Goal: Feedback & Contribution: Leave review/rating

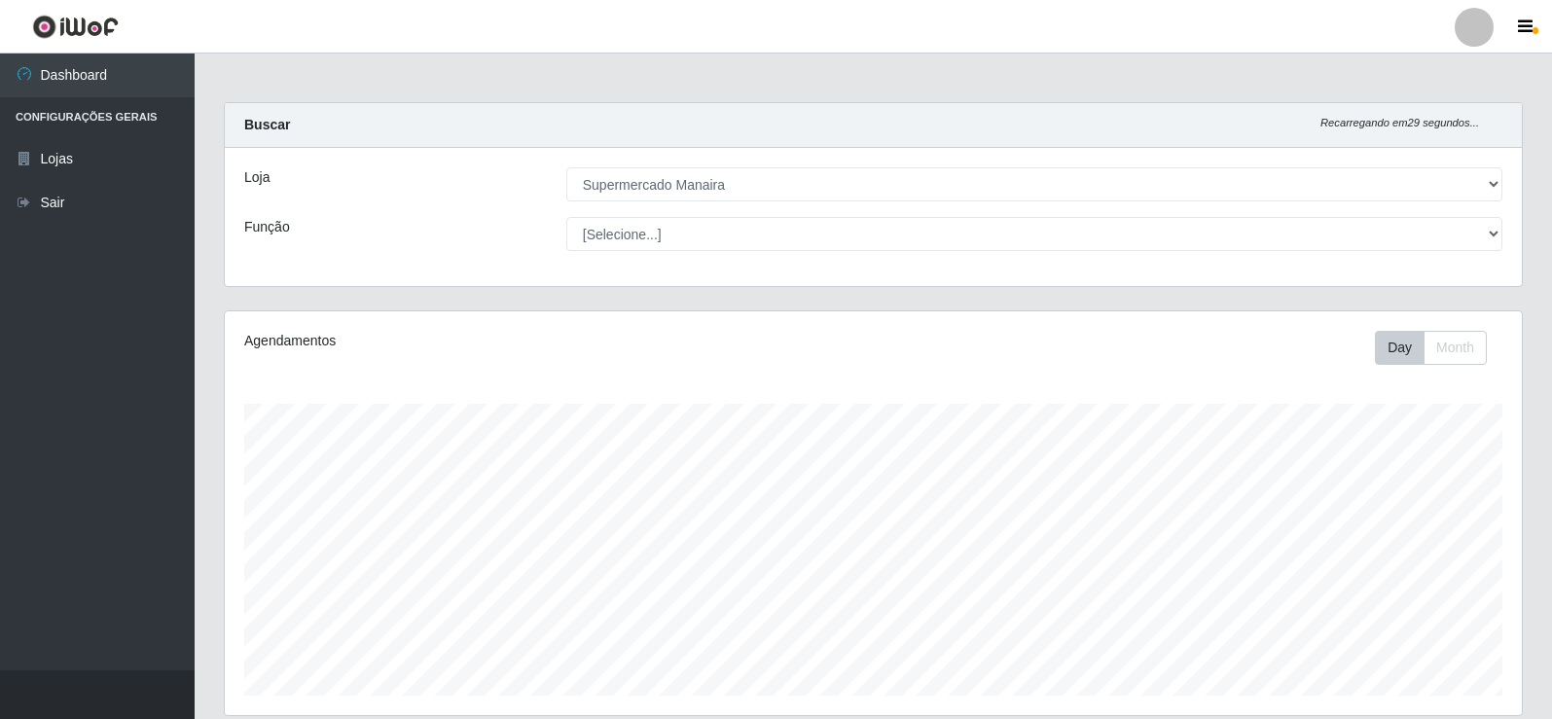
select select "443"
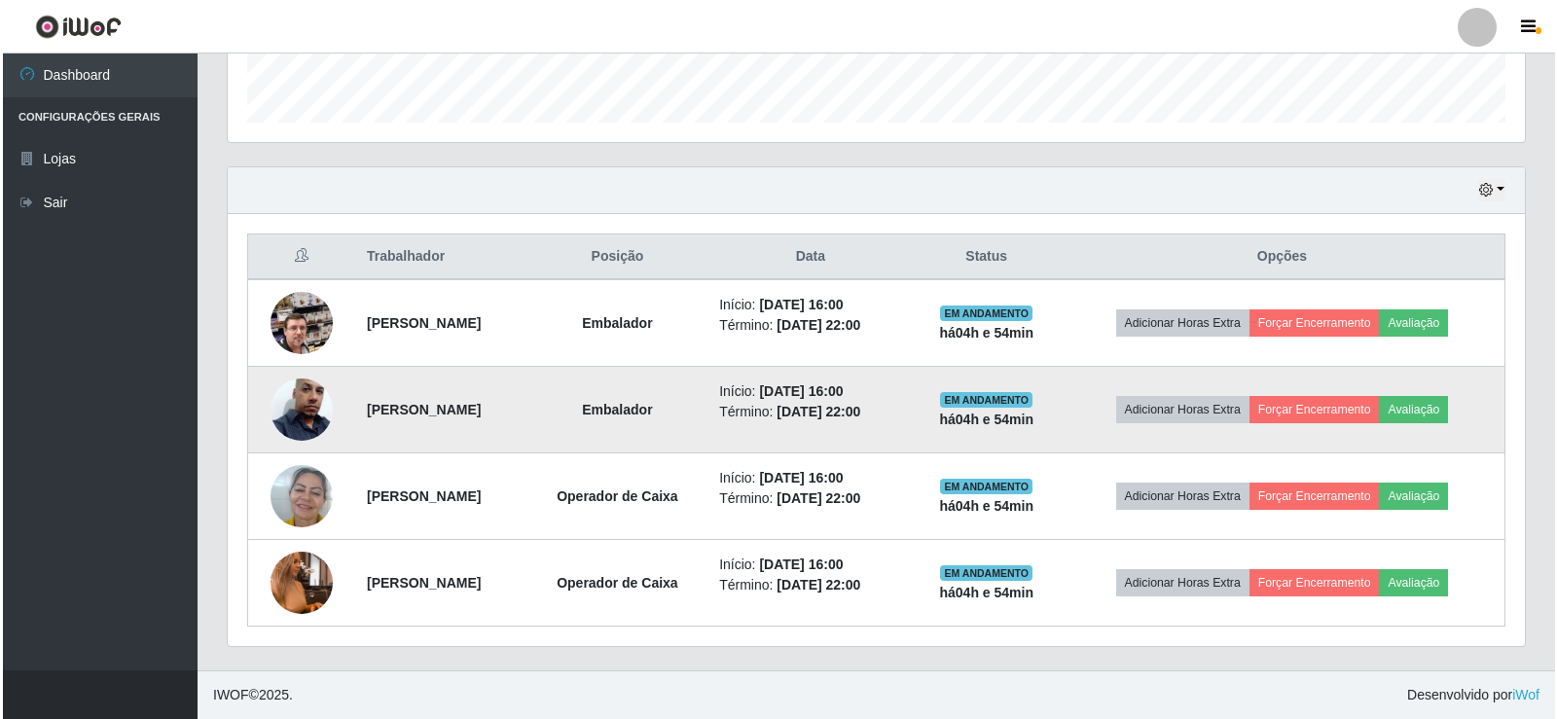
scroll to position [404, 1297]
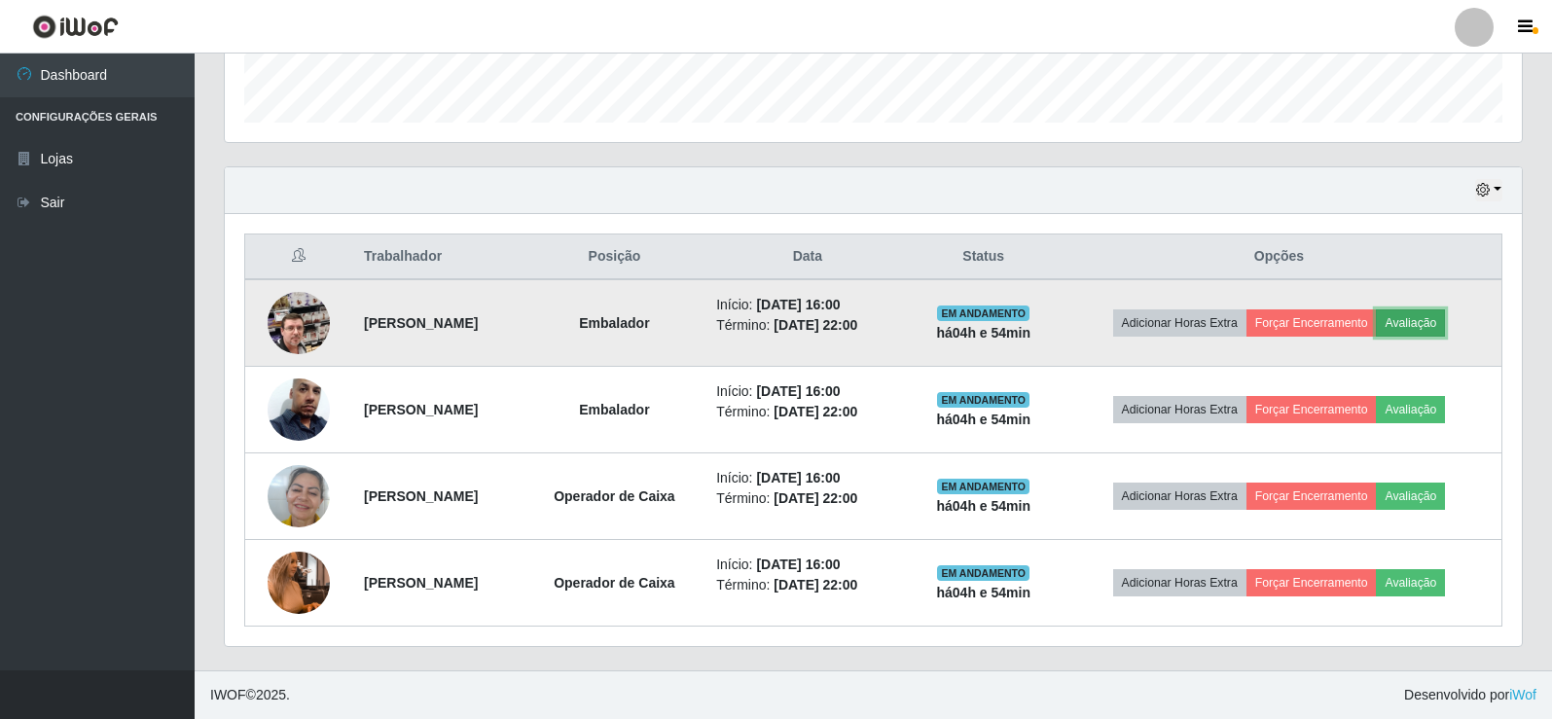
click at [1445, 317] on button "Avaliação" at bounding box center [1410, 322] width 69 height 27
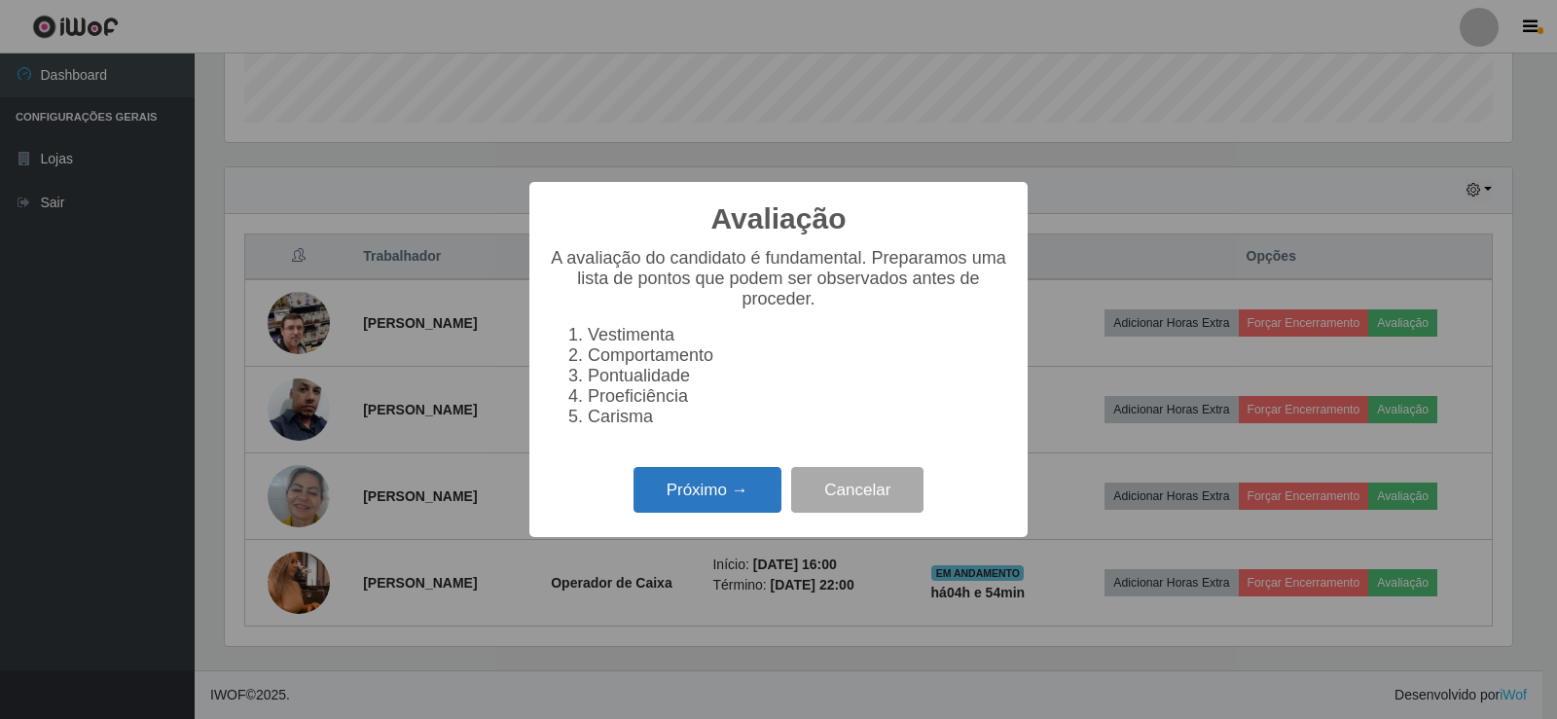
click at [751, 485] on button "Próximo →" at bounding box center [707, 490] width 148 height 46
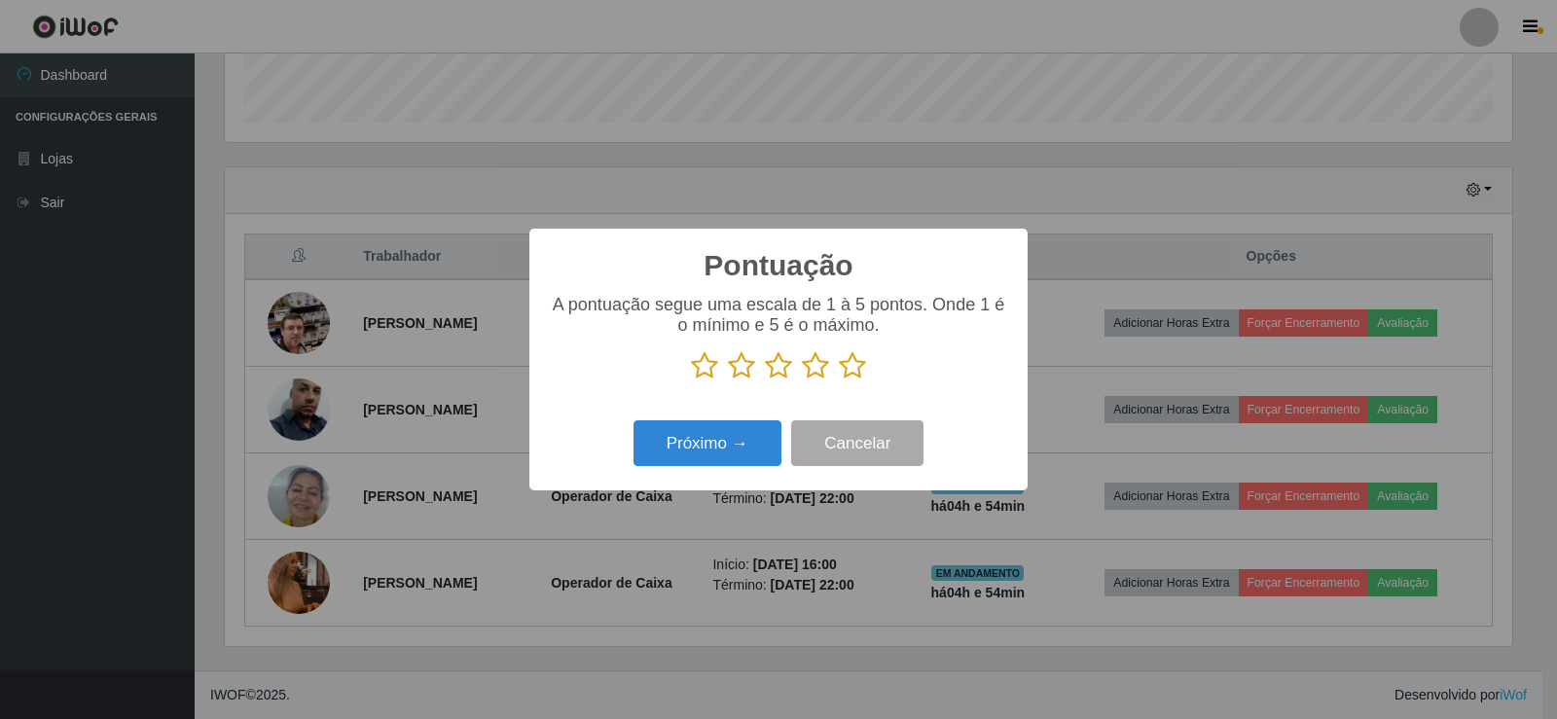
scroll to position [972656, 971772]
drag, startPoint x: 852, startPoint y: 367, endPoint x: 802, endPoint y: 408, distance: 65.0
click at [853, 367] on icon at bounding box center [852, 365] width 27 height 29
click at [839, 380] on input "radio" at bounding box center [839, 380] width 0 height 0
click at [744, 447] on button "Próximo →" at bounding box center [707, 443] width 148 height 46
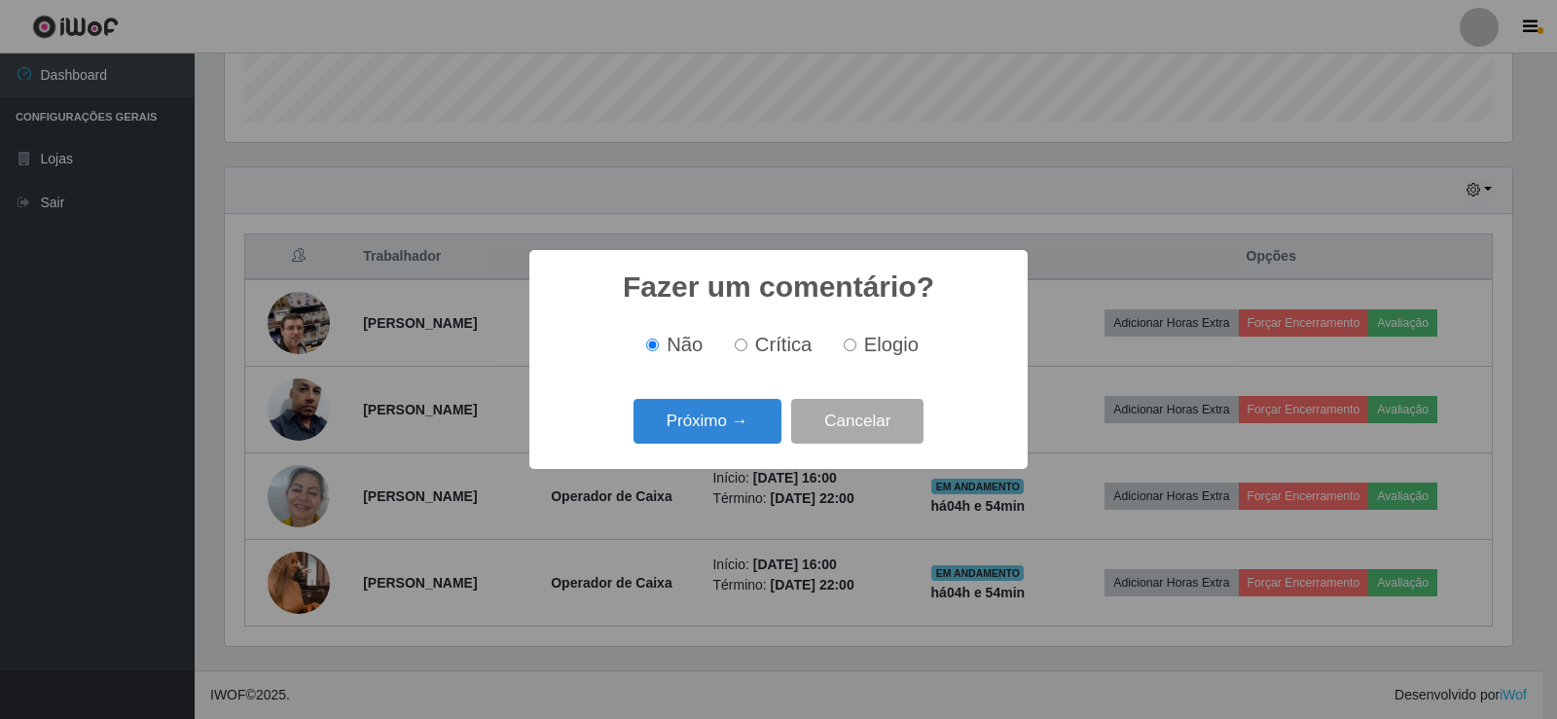
click at [846, 346] on input "Elogio" at bounding box center [850, 345] width 13 height 13
radio input "true"
click at [731, 417] on button "Próximo →" at bounding box center [707, 422] width 148 height 46
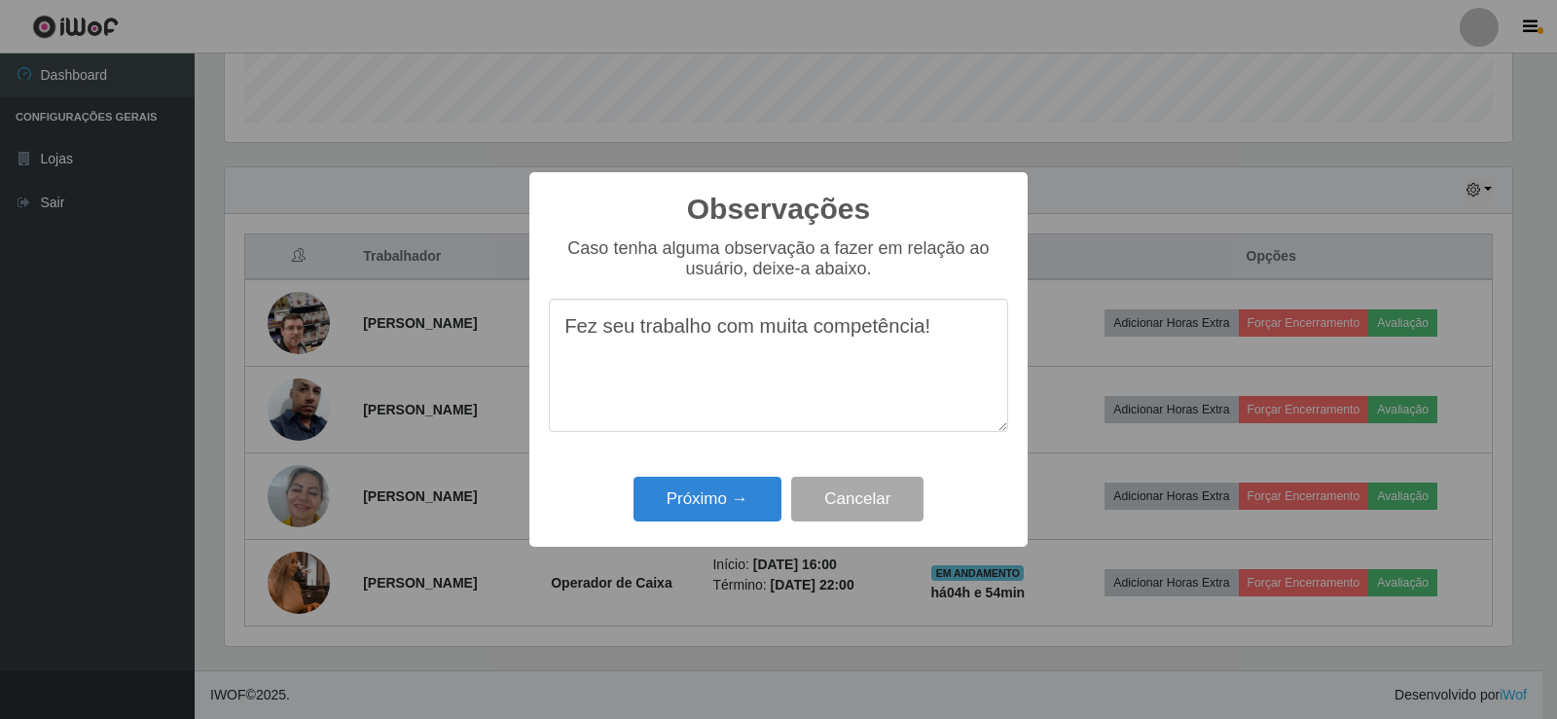
drag, startPoint x: 564, startPoint y: 324, endPoint x: 947, endPoint y: 327, distance: 382.4
click at [952, 323] on textarea "Fez seu trabalho com muita competência!" at bounding box center [778, 365] width 459 height 133
click at [855, 414] on textarea "Fez seu trabalho com muita competência!" at bounding box center [778, 365] width 459 height 133
type textarea "Fez seu trabalho com muita competência!"
click at [731, 511] on button "Próximo →" at bounding box center [707, 500] width 148 height 46
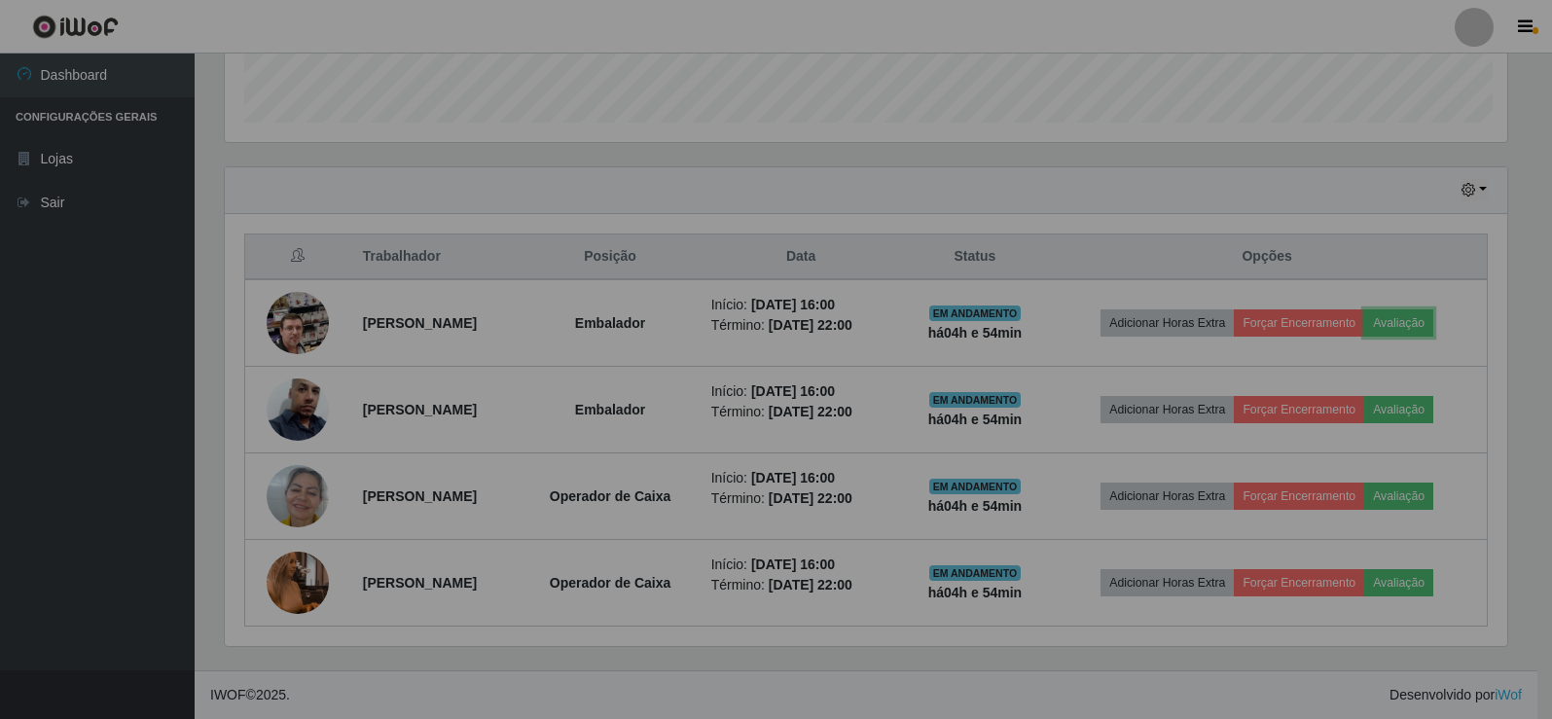
scroll to position [404, 1297]
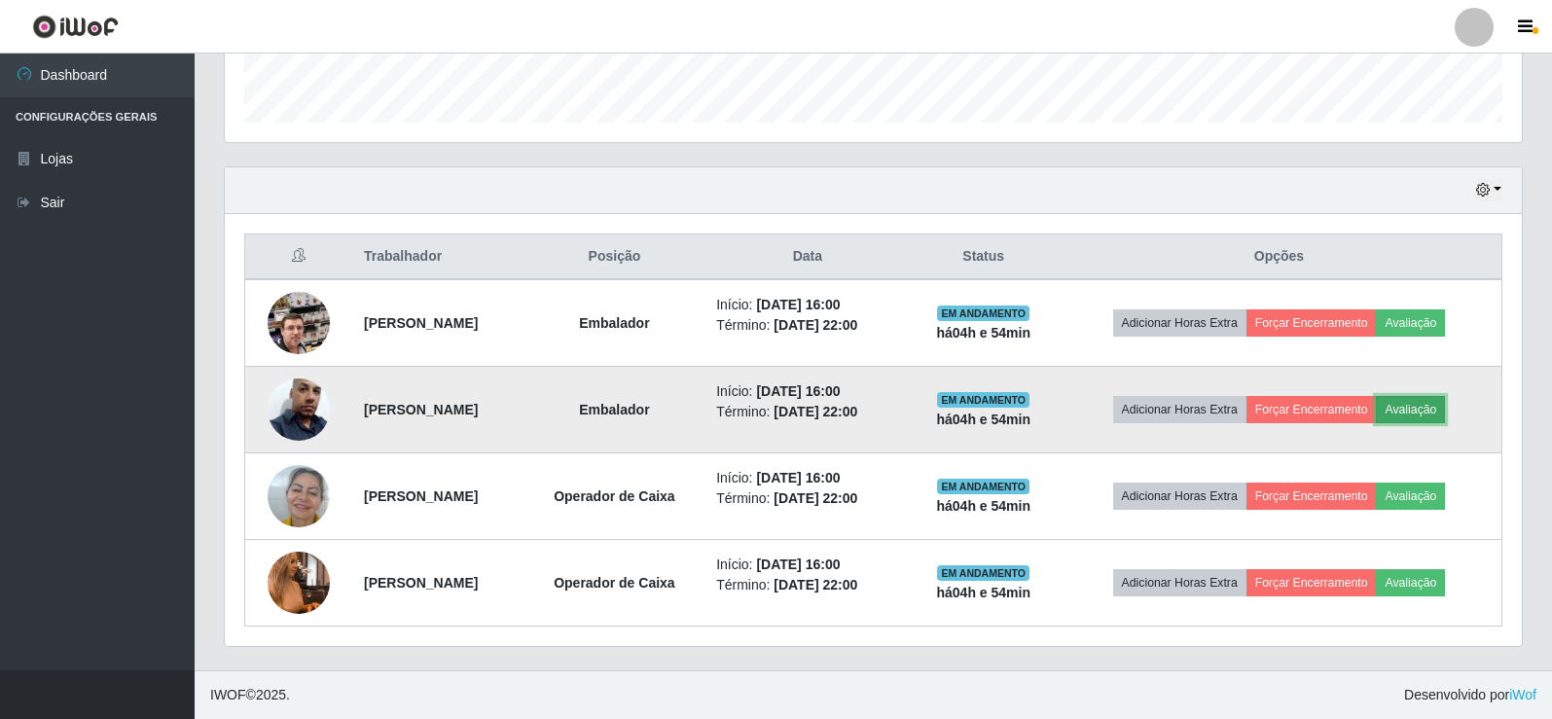
click at [1434, 416] on button "Avaliação" at bounding box center [1410, 409] width 69 height 27
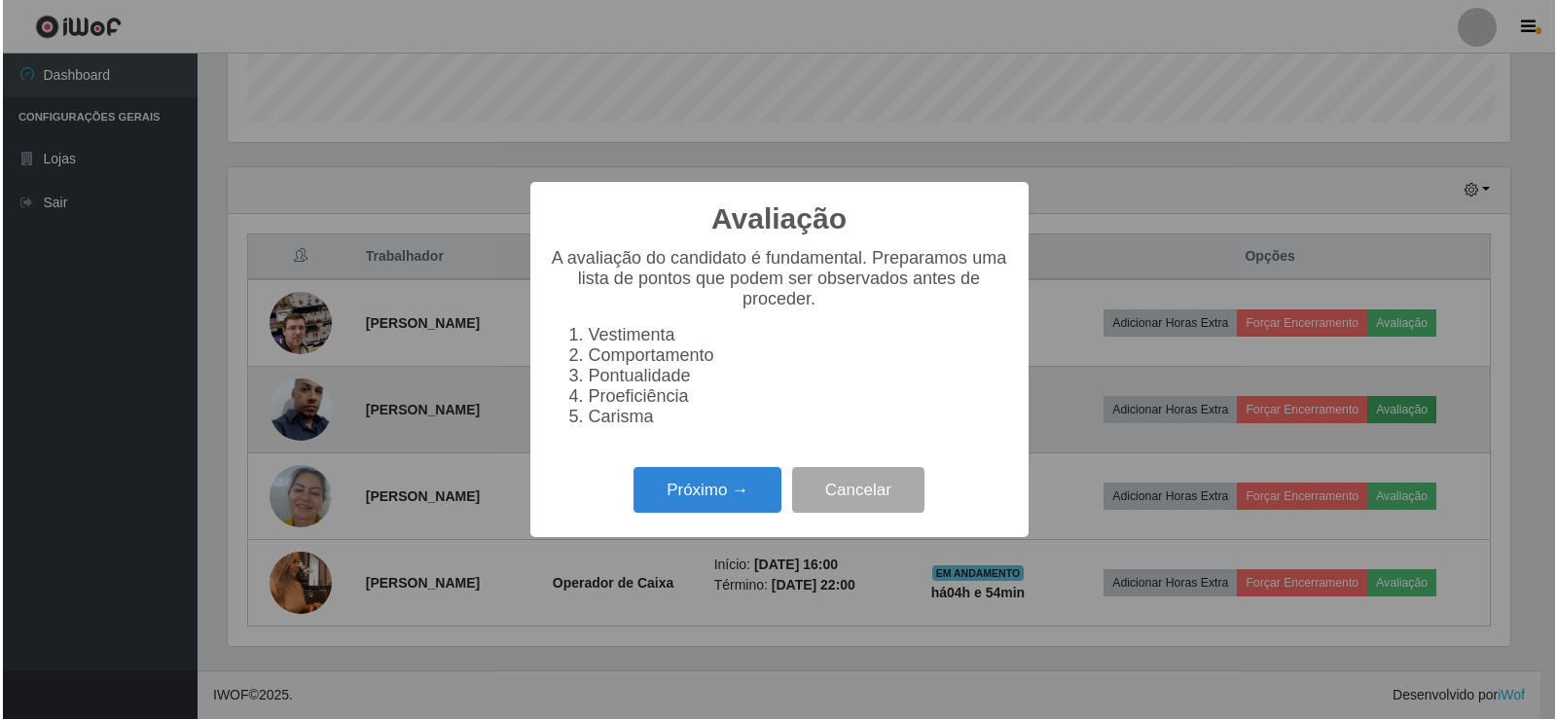
scroll to position [404, 1287]
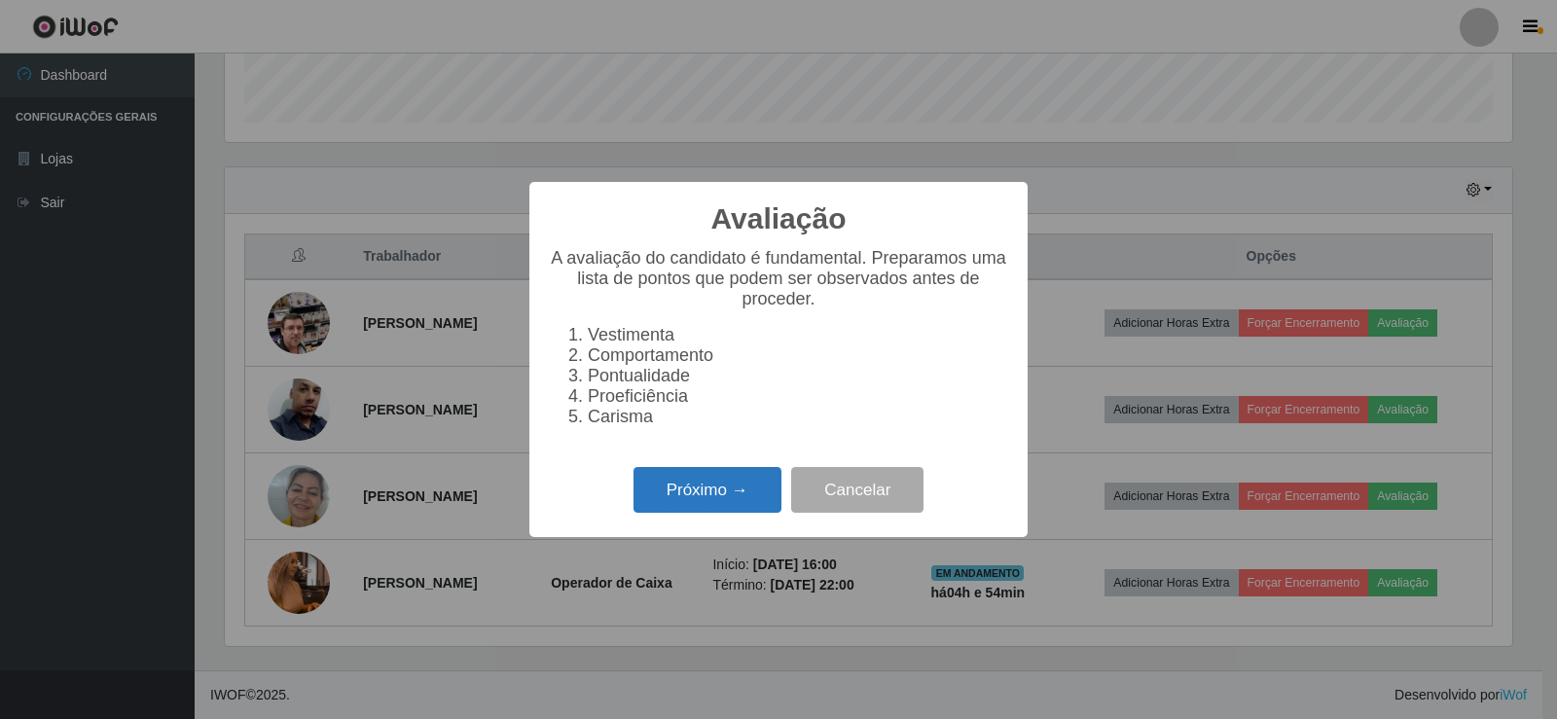
click at [714, 495] on button "Próximo →" at bounding box center [707, 490] width 148 height 46
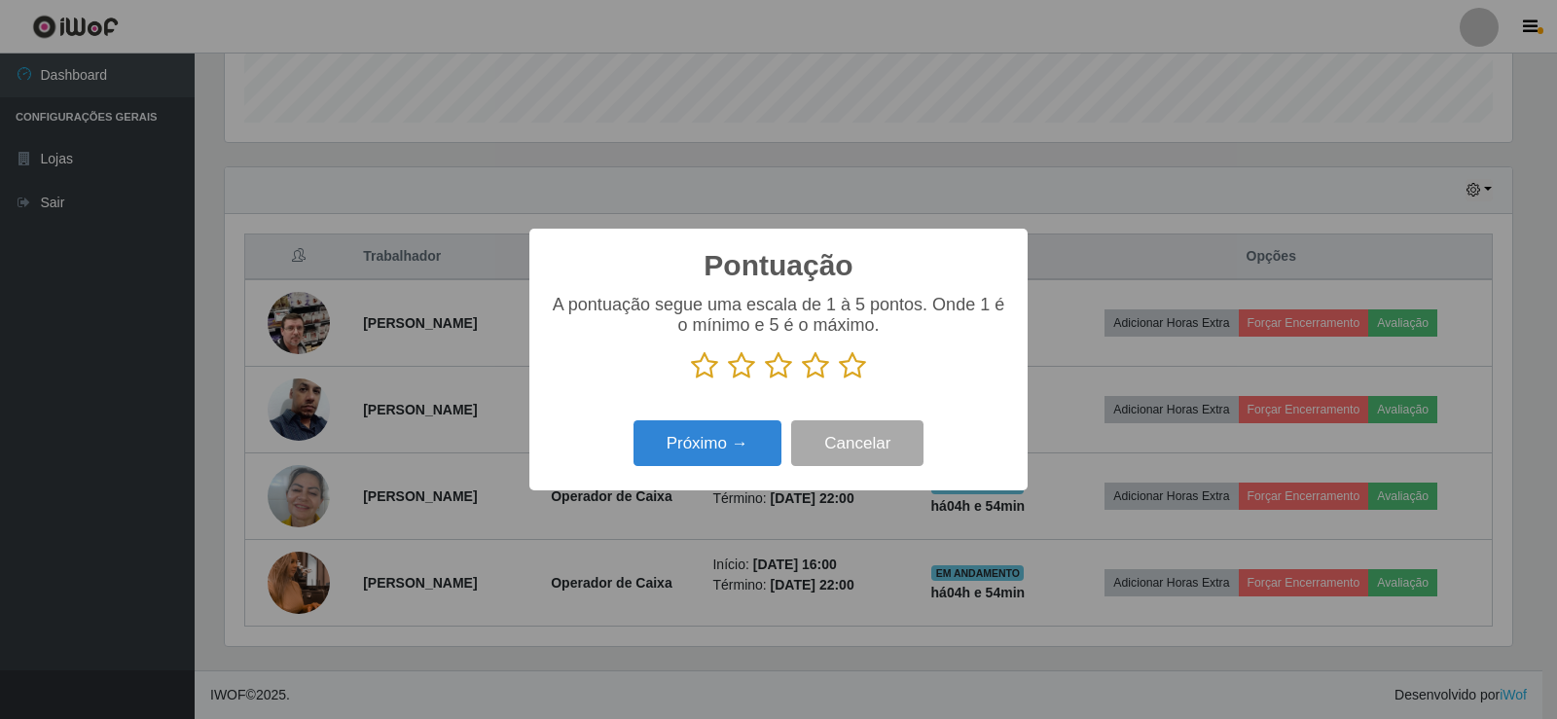
click at [848, 370] on icon at bounding box center [852, 365] width 27 height 29
click at [839, 380] on input "radio" at bounding box center [839, 380] width 0 height 0
click at [732, 464] on button "Próximo →" at bounding box center [707, 443] width 148 height 46
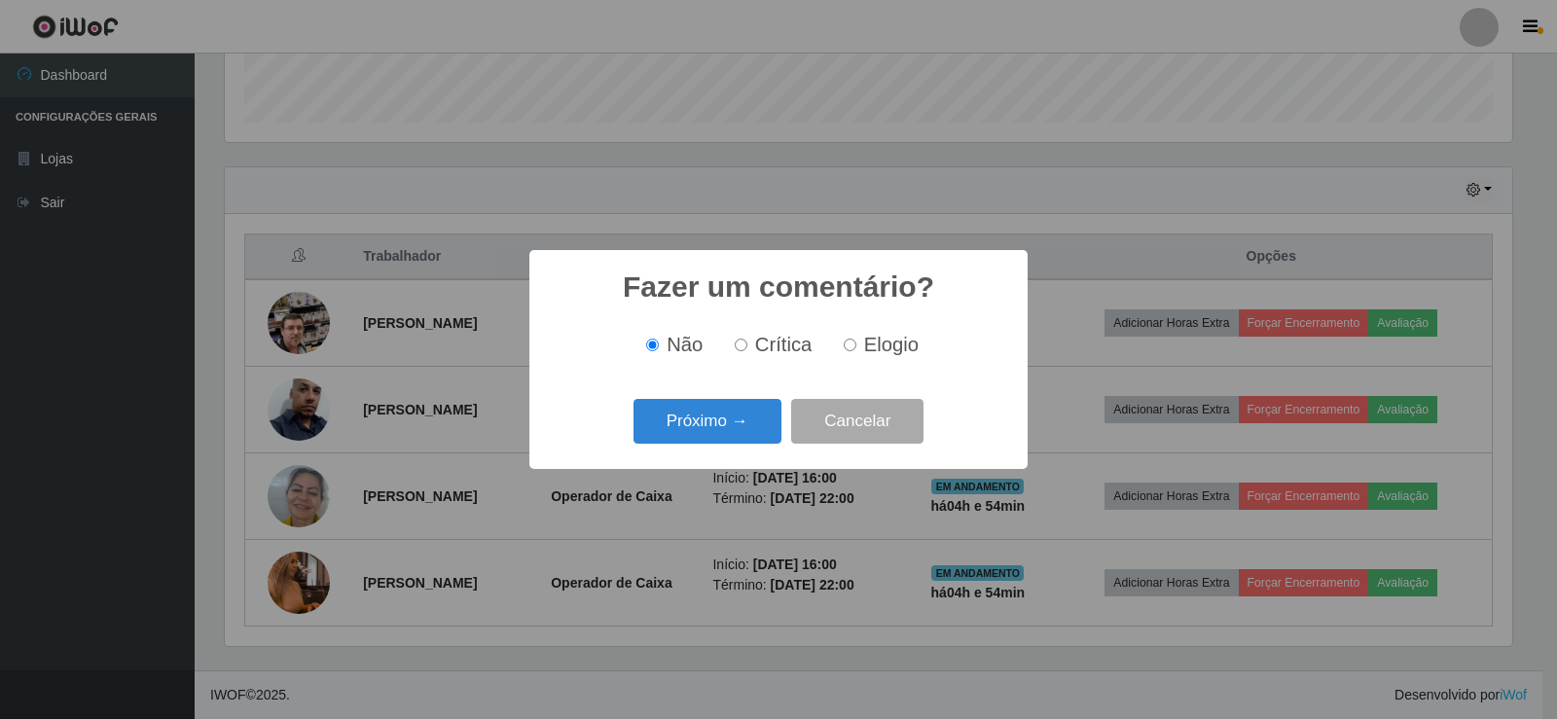
click at [848, 350] on input "Elogio" at bounding box center [850, 345] width 13 height 13
radio input "true"
click at [743, 429] on button "Próximo →" at bounding box center [707, 422] width 148 height 46
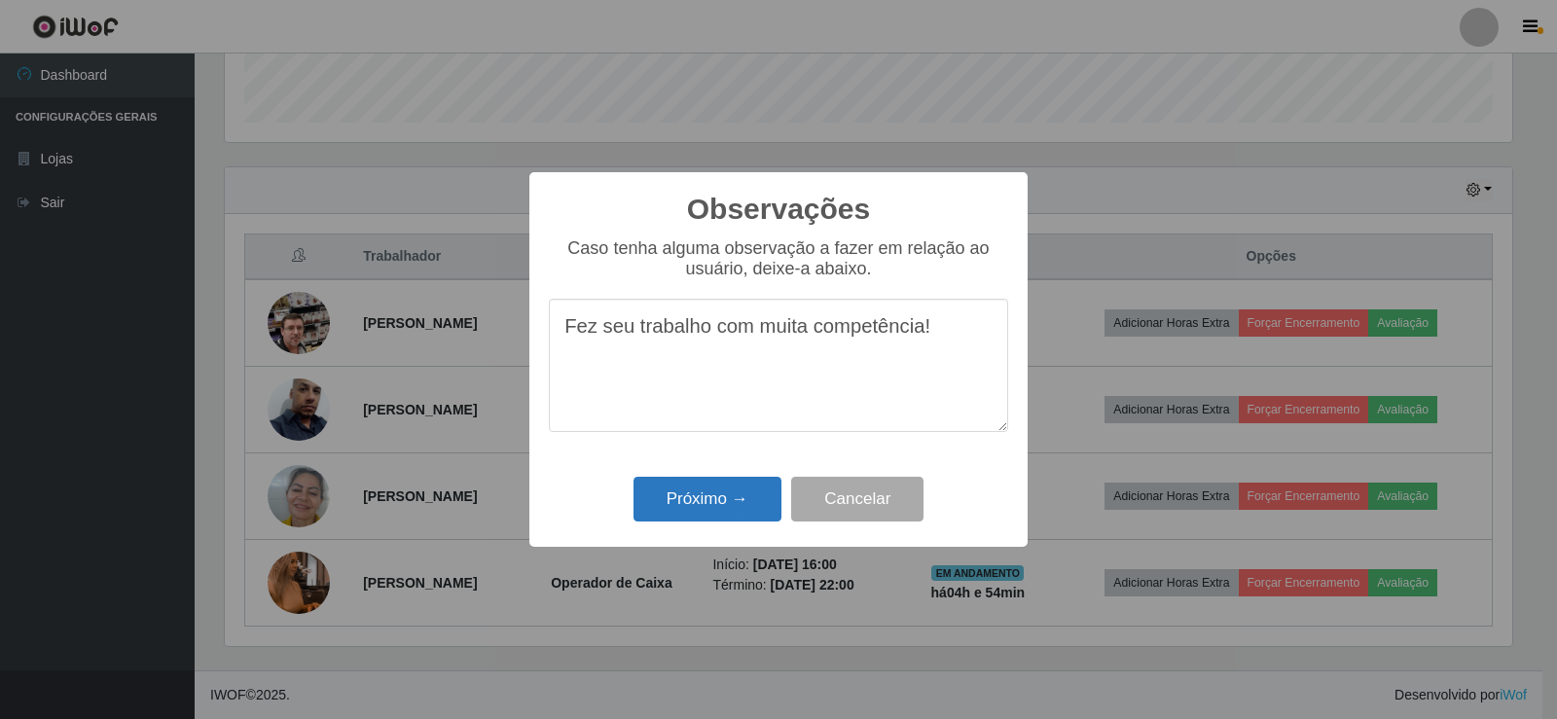
type textarea "Fez seu trabalho com muita competência!"
click at [718, 502] on button "Próximo →" at bounding box center [707, 500] width 148 height 46
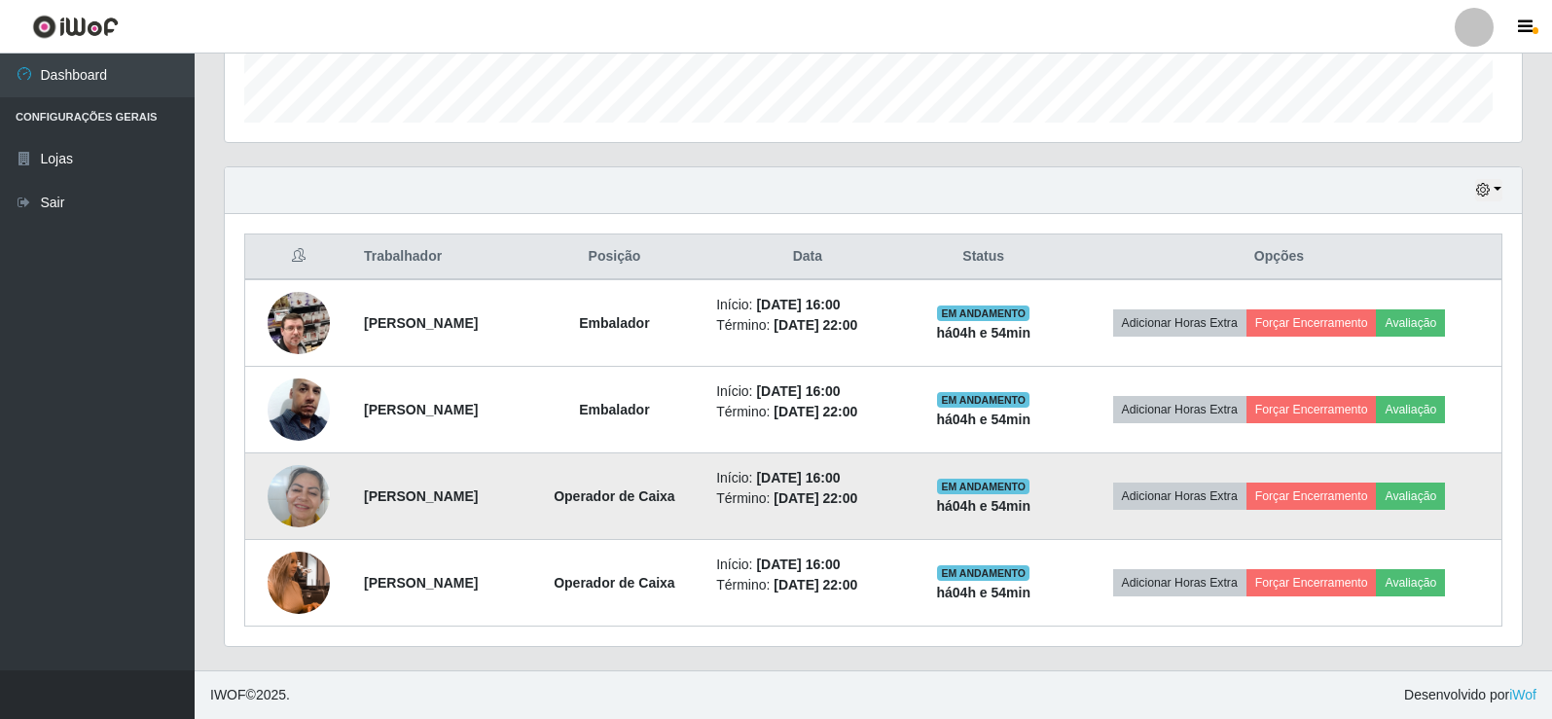
scroll to position [404, 1297]
click at [1441, 492] on button "Avaliação" at bounding box center [1410, 496] width 69 height 27
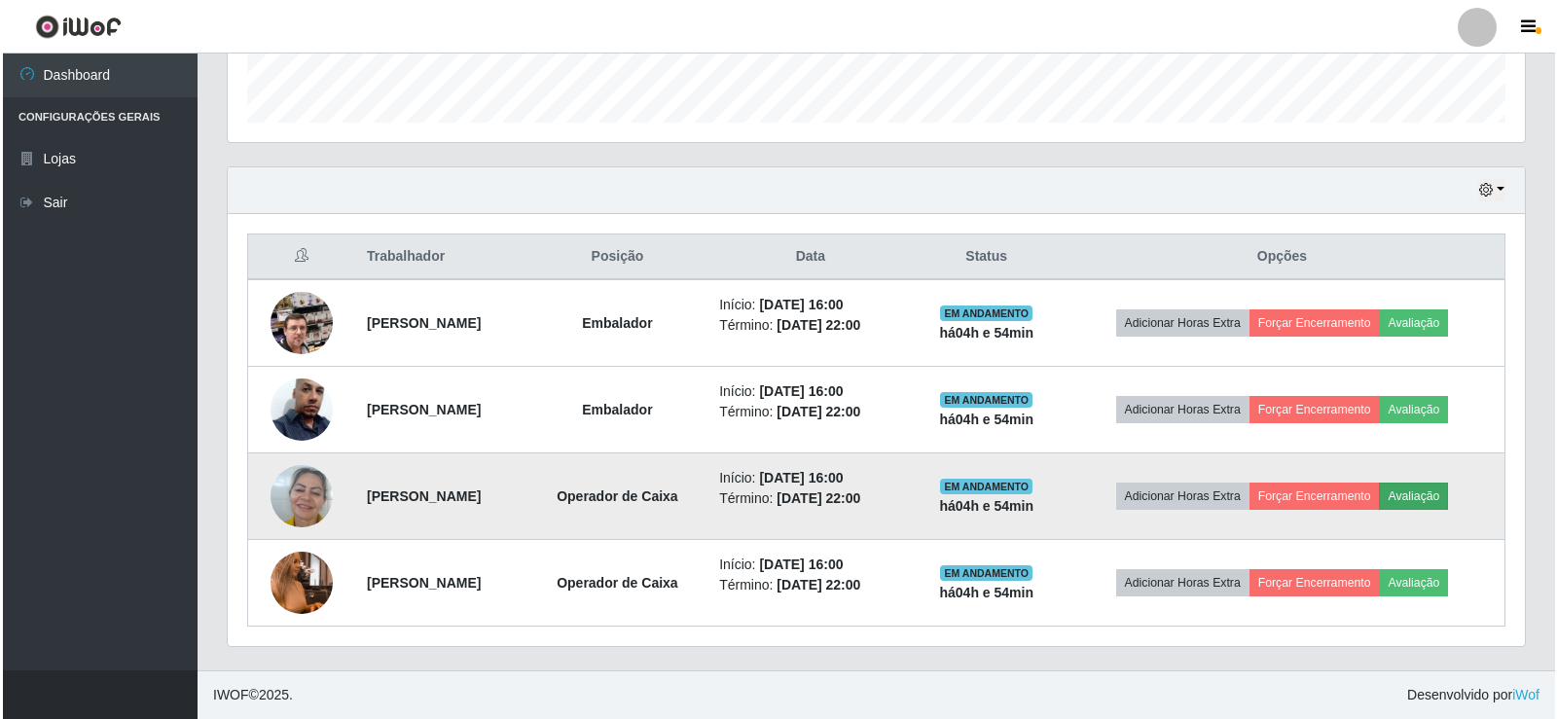
scroll to position [404, 1287]
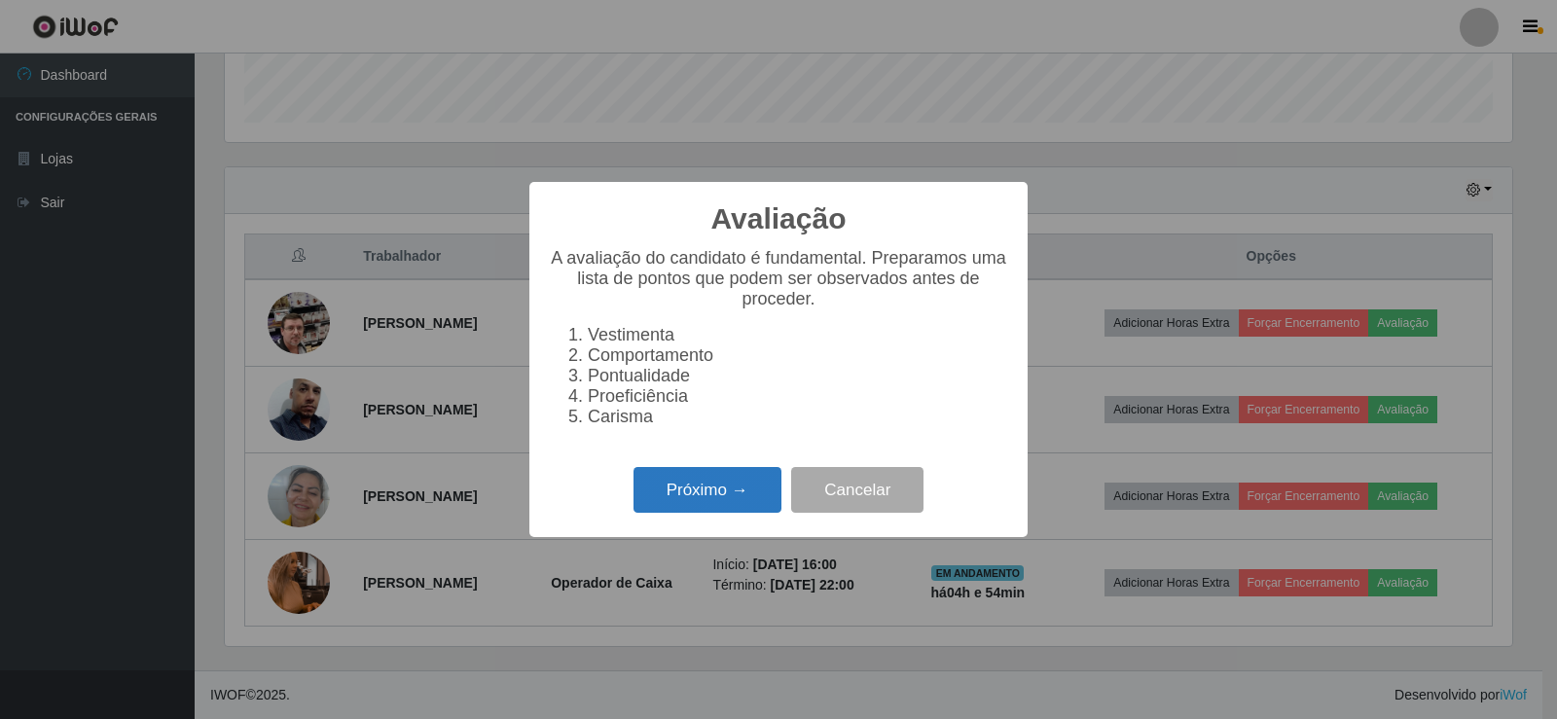
click at [753, 513] on button "Próximo →" at bounding box center [707, 490] width 148 height 46
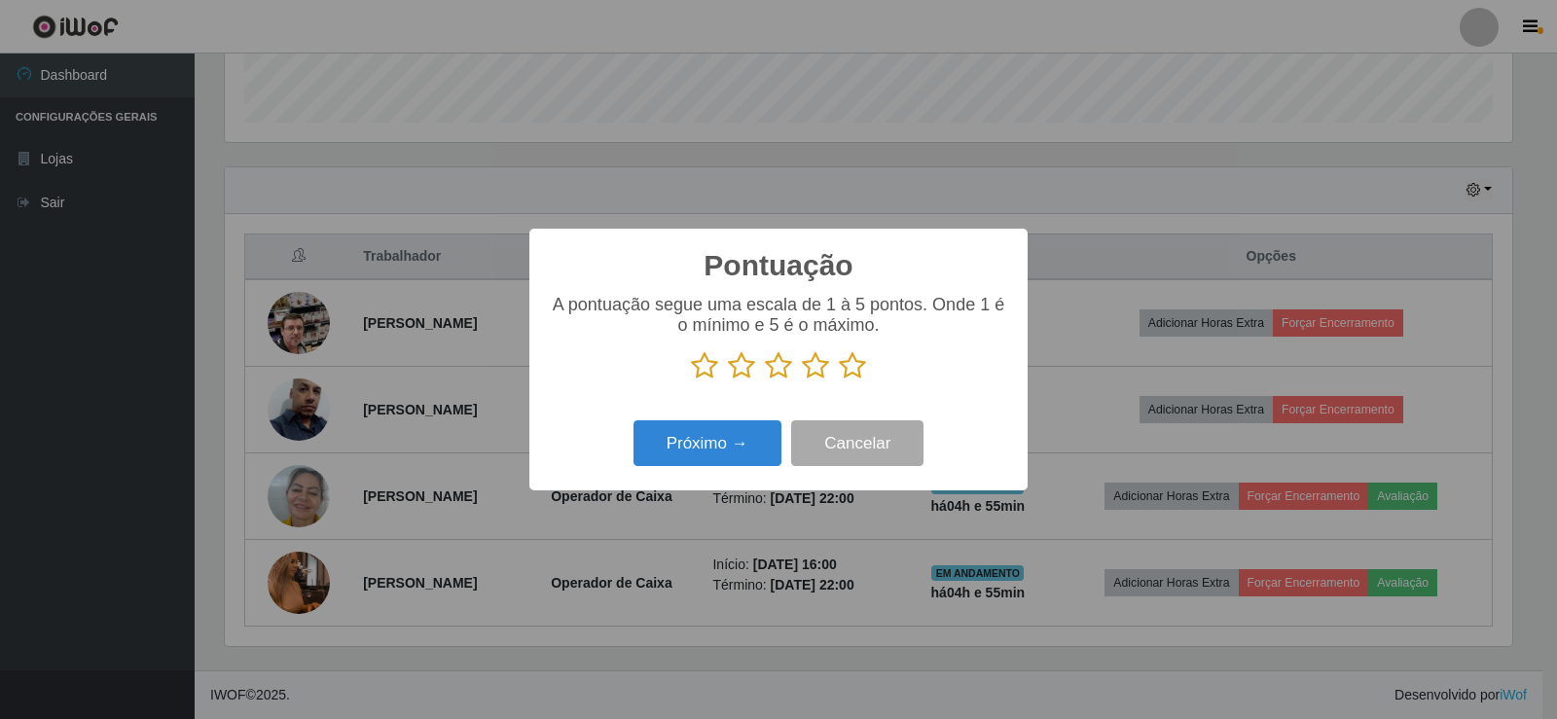
scroll to position [972656, 971772]
click at [848, 369] on icon at bounding box center [852, 365] width 27 height 29
click at [839, 380] on input "radio" at bounding box center [839, 380] width 0 height 0
click at [724, 463] on button "Próximo →" at bounding box center [707, 443] width 148 height 46
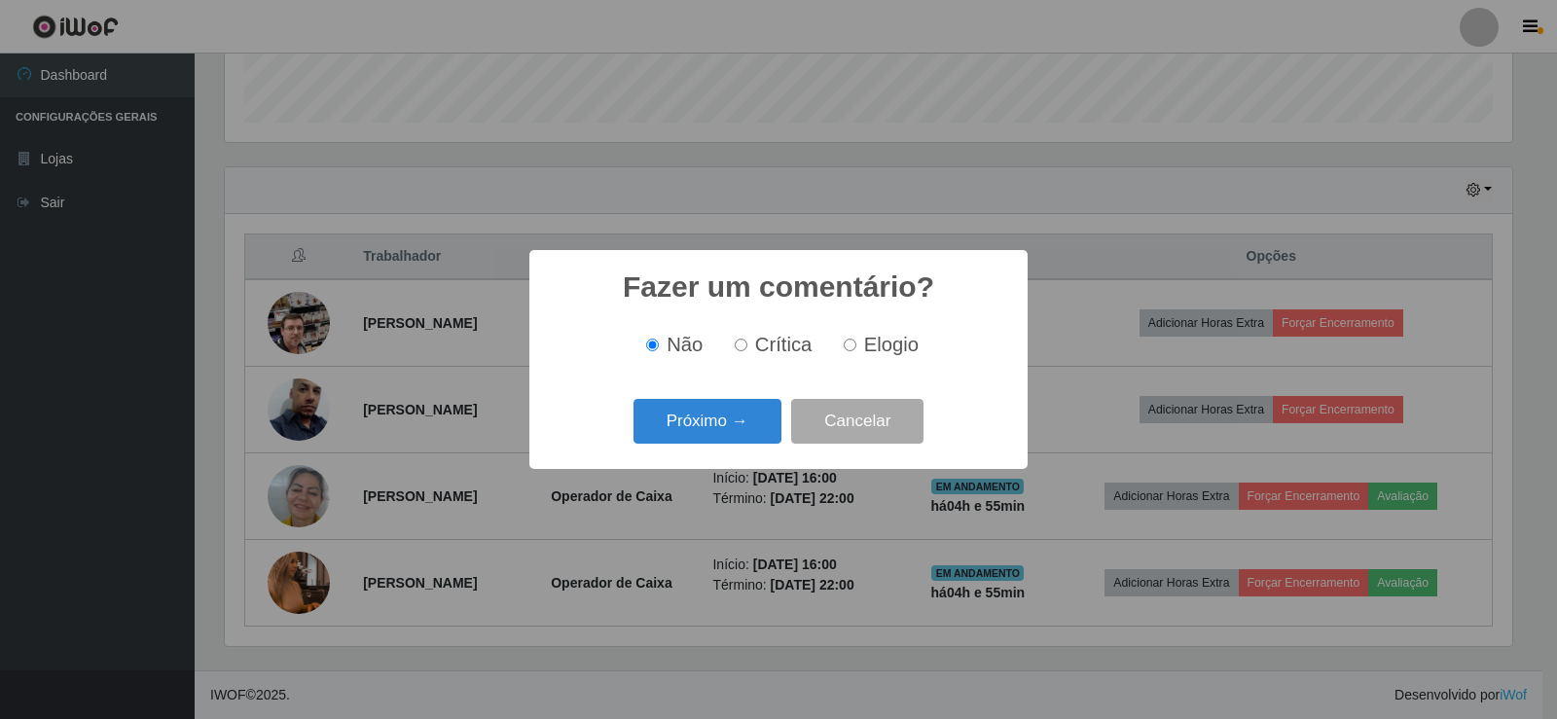
click at [847, 346] on input "Elogio" at bounding box center [850, 345] width 13 height 13
radio input "true"
click at [731, 431] on button "Próximo →" at bounding box center [707, 422] width 148 height 46
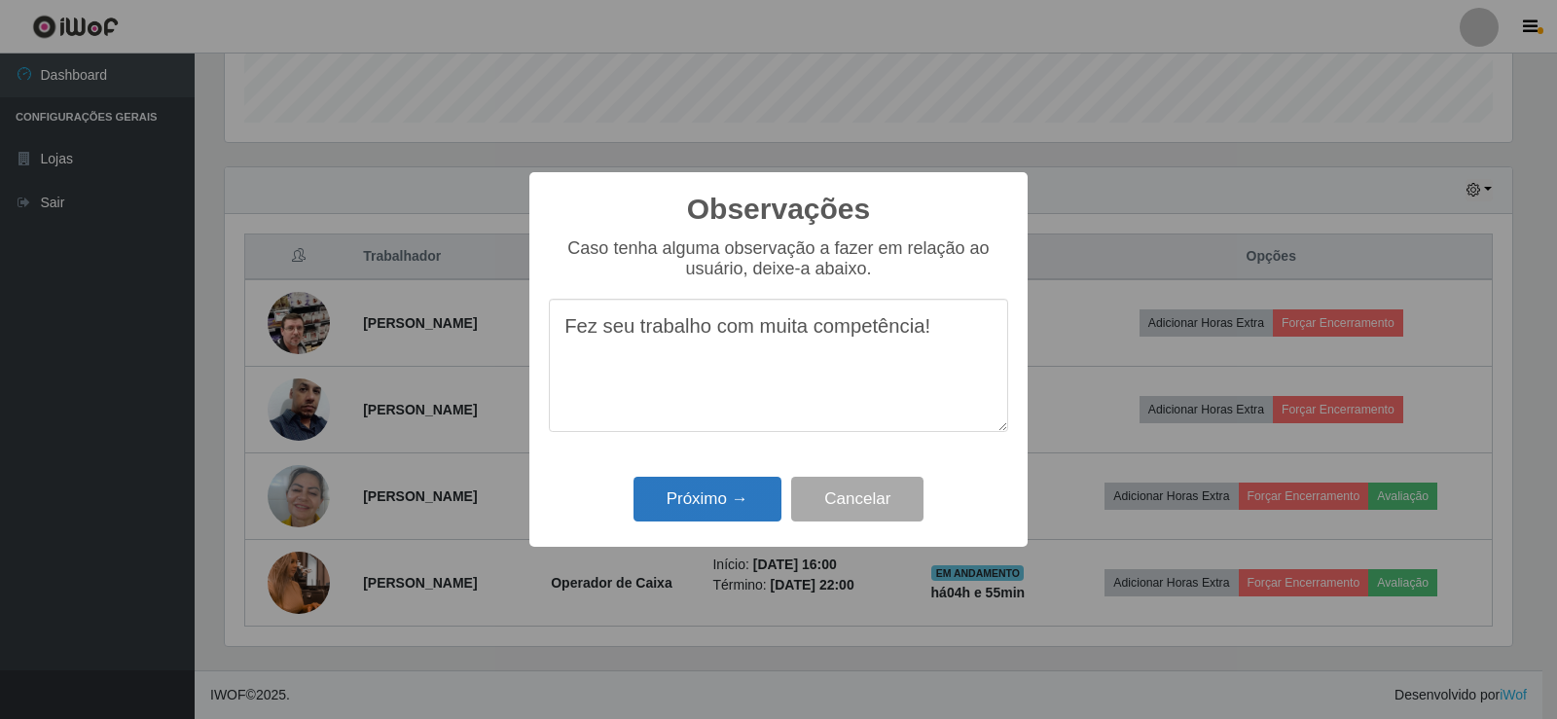
type textarea "Fez seu trabalho com muita competência!"
click at [707, 515] on button "Próximo →" at bounding box center [707, 500] width 148 height 46
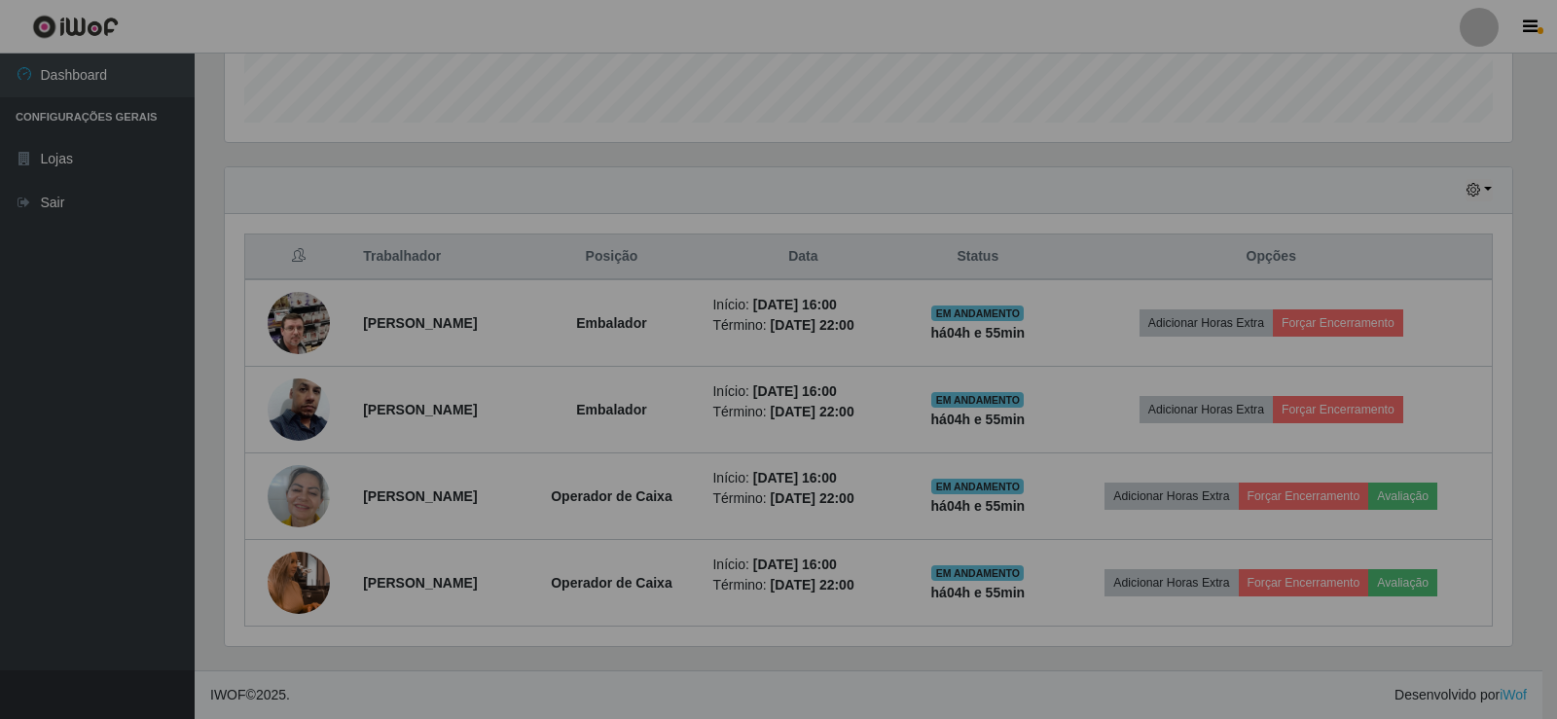
scroll to position [404, 1297]
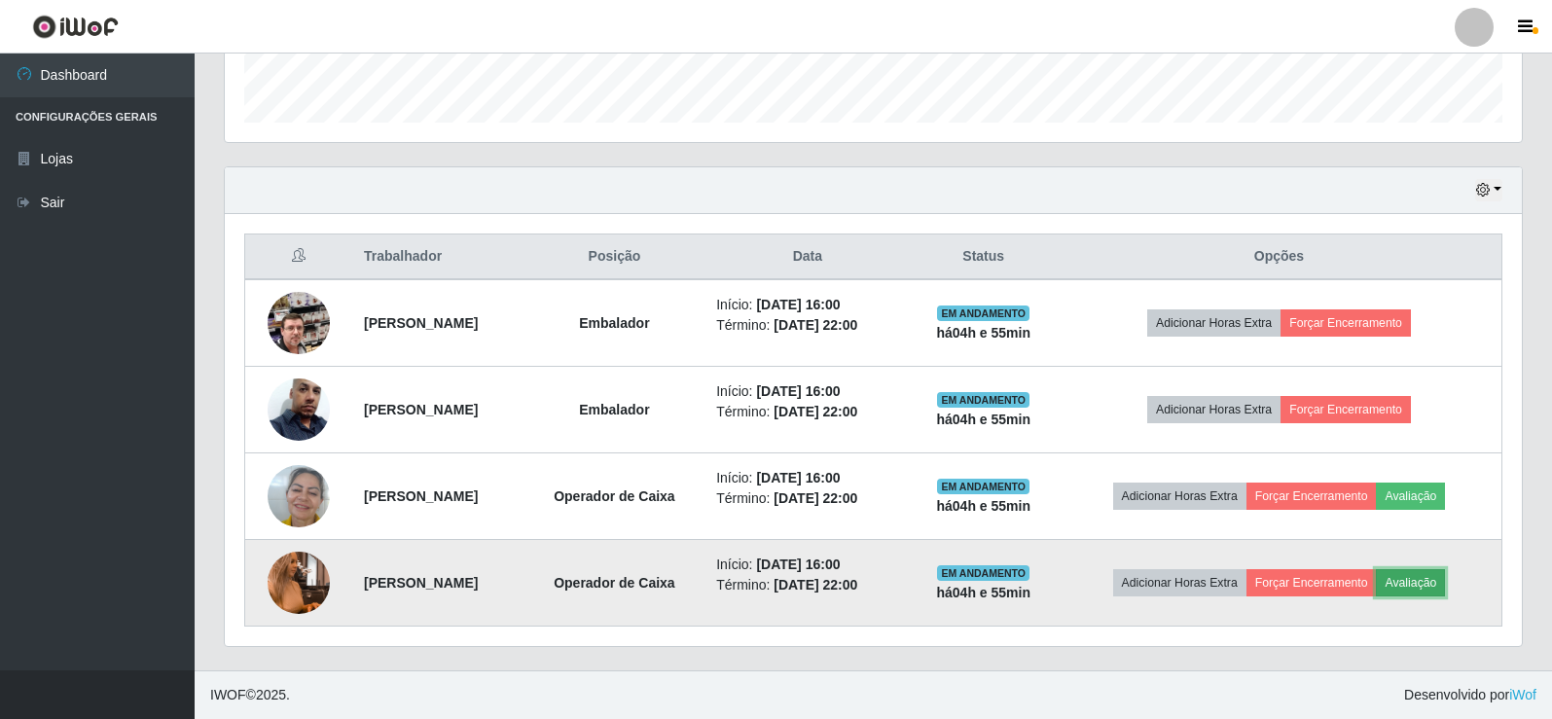
click at [1427, 579] on button "Avaliação" at bounding box center [1410, 582] width 69 height 27
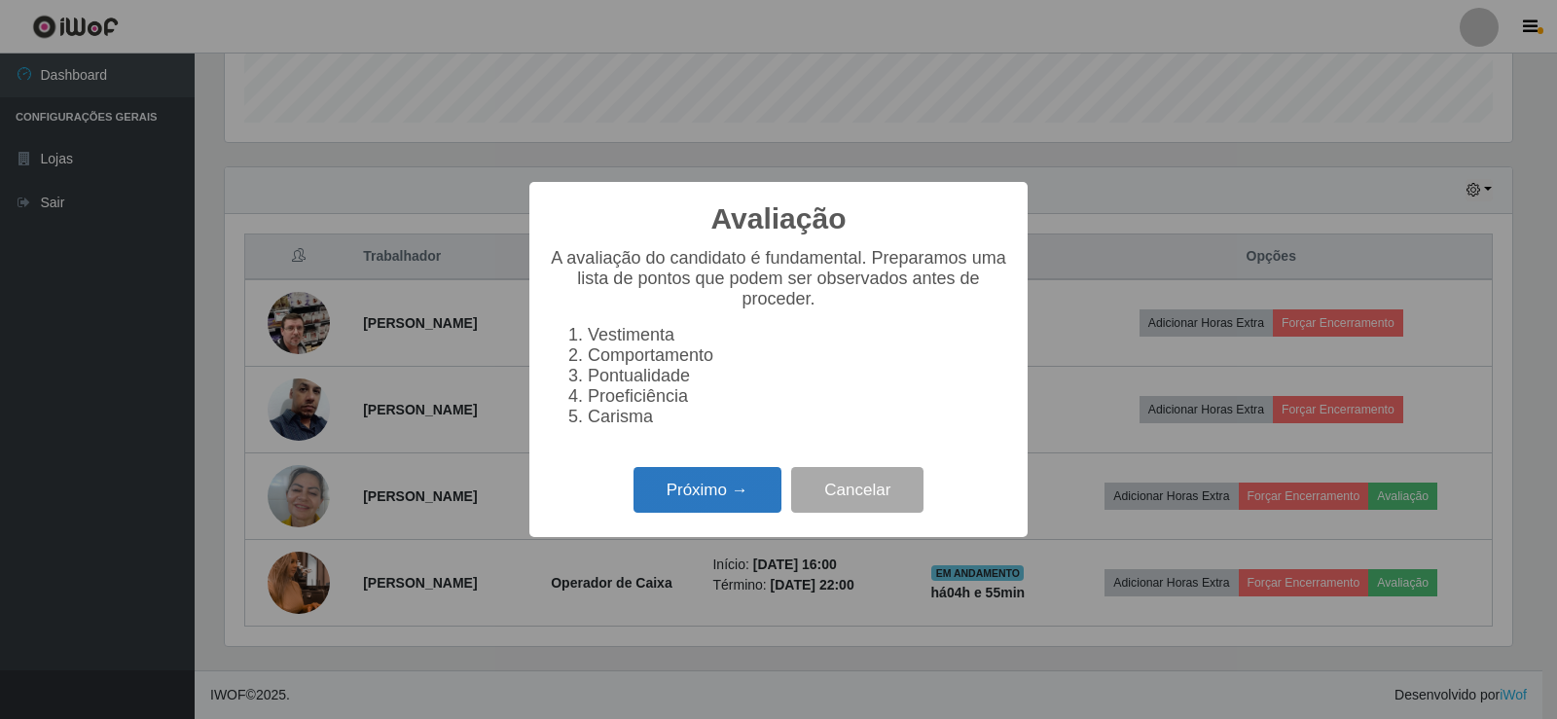
click at [742, 506] on button "Próximo →" at bounding box center [707, 490] width 148 height 46
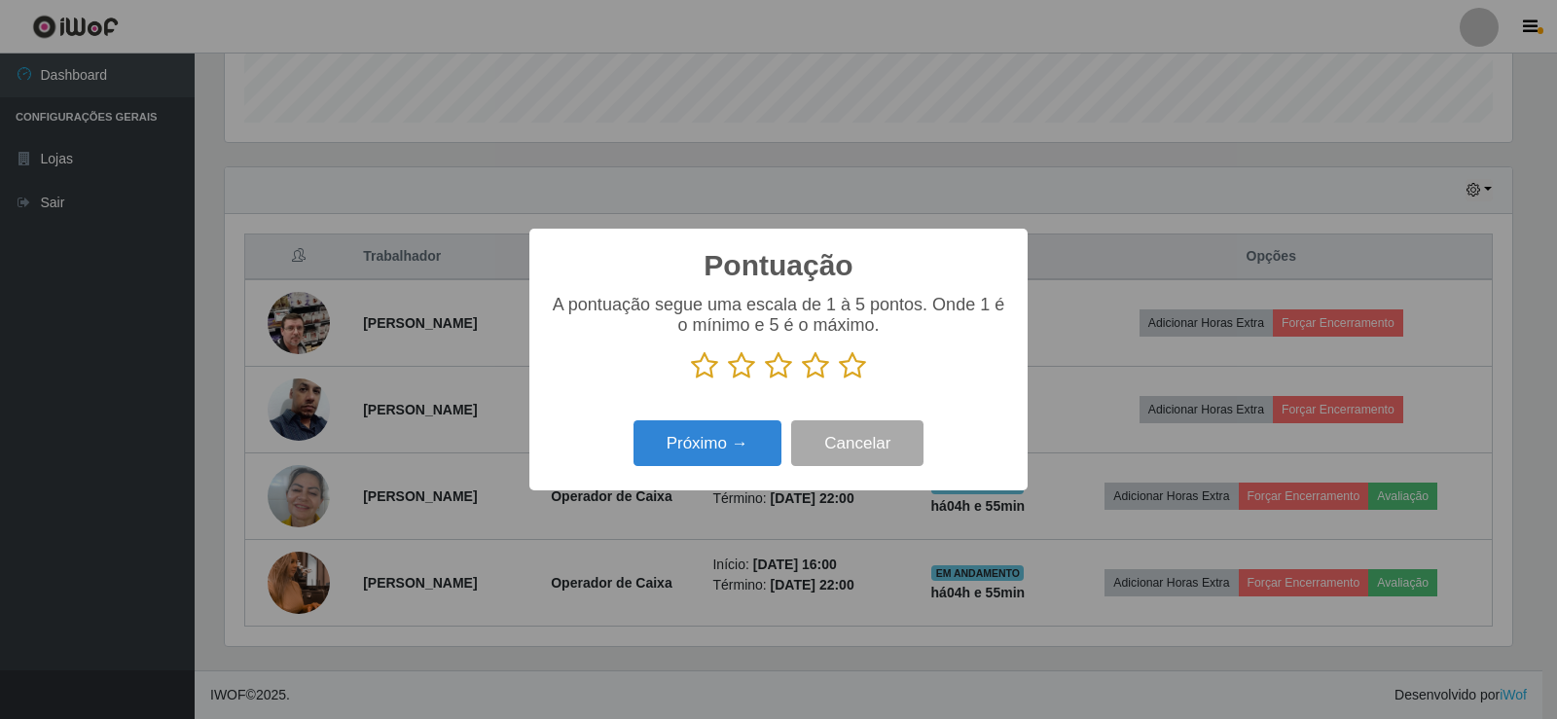
scroll to position [972656, 971772]
click at [848, 363] on icon at bounding box center [852, 365] width 27 height 29
click at [839, 380] on input "radio" at bounding box center [839, 380] width 0 height 0
click at [735, 434] on button "Próximo →" at bounding box center [707, 443] width 148 height 46
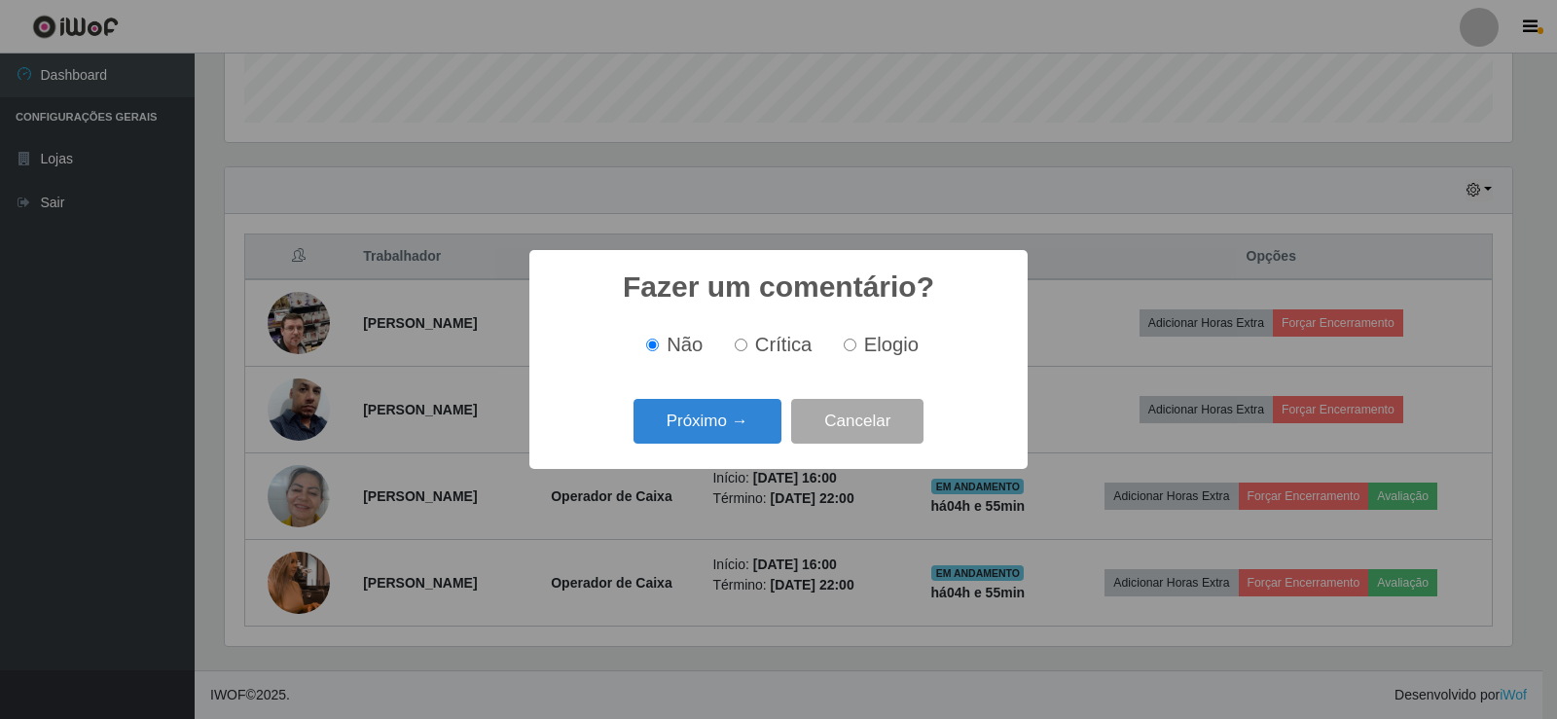
drag, startPoint x: 851, startPoint y: 351, endPoint x: 810, endPoint y: 390, distance: 57.1
click at [850, 350] on input "Elogio" at bounding box center [850, 345] width 13 height 13
radio input "true"
click at [724, 445] on button "Próximo →" at bounding box center [707, 422] width 148 height 46
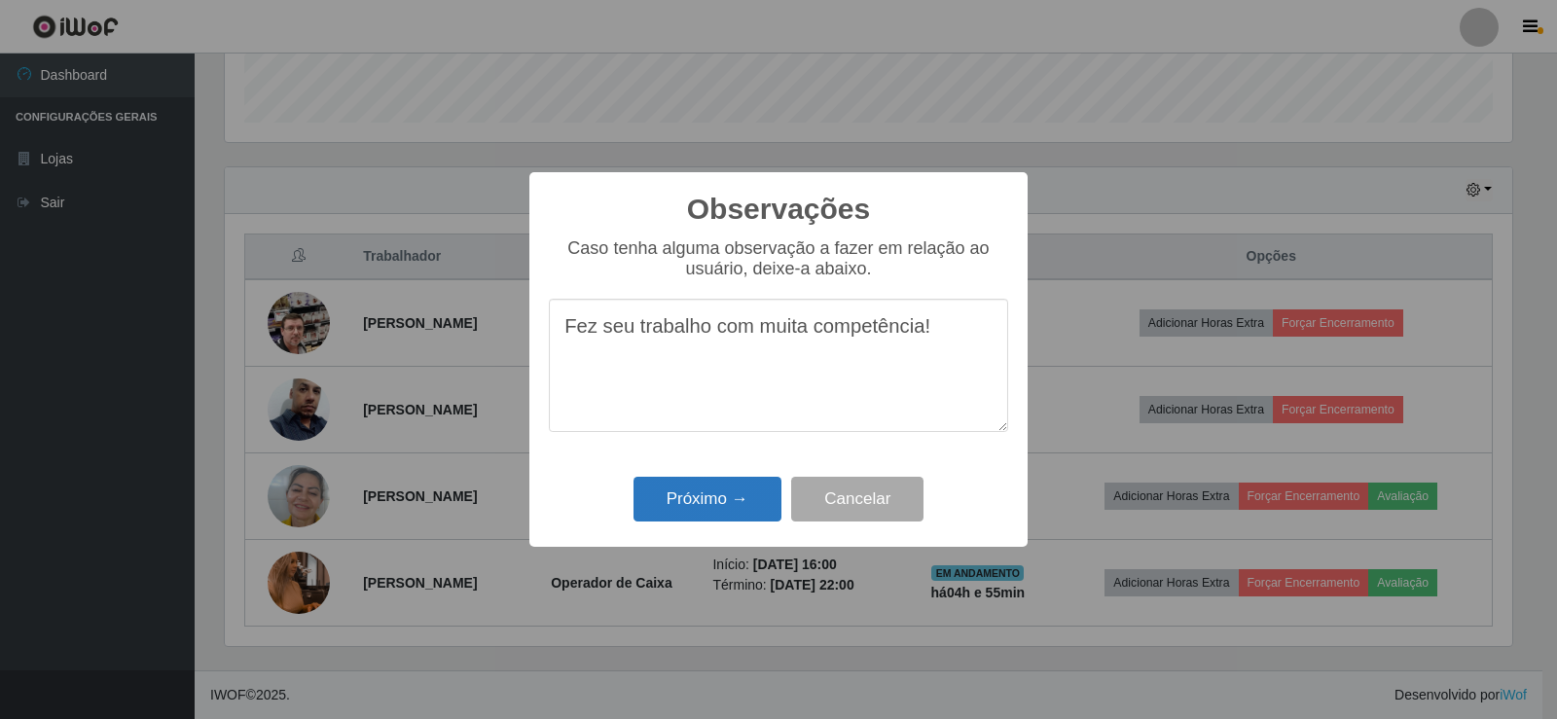
type textarea "Fez seu trabalho com muita competência!"
click at [715, 504] on button "Próximo →" at bounding box center [707, 500] width 148 height 46
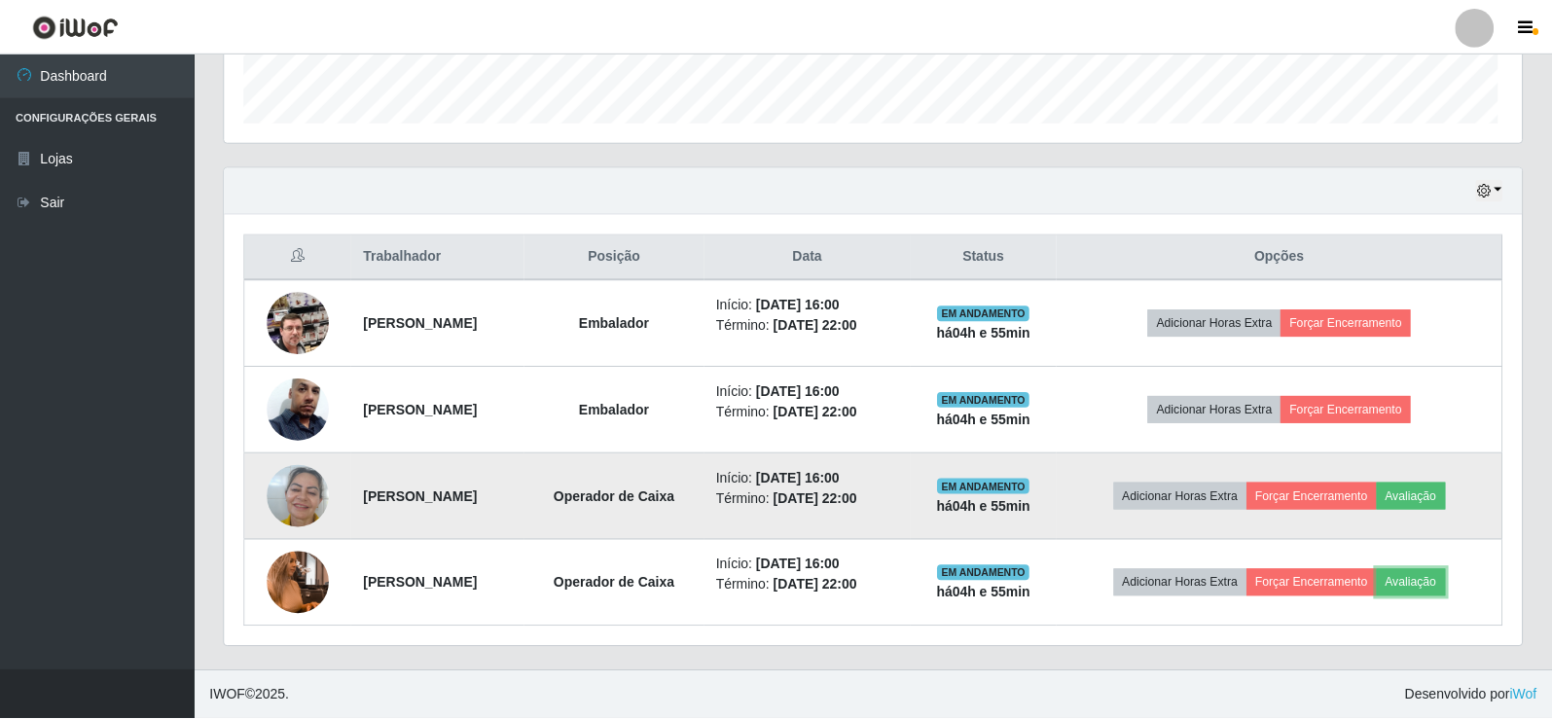
scroll to position [404, 1297]
